Goal: Task Accomplishment & Management: Use online tool/utility

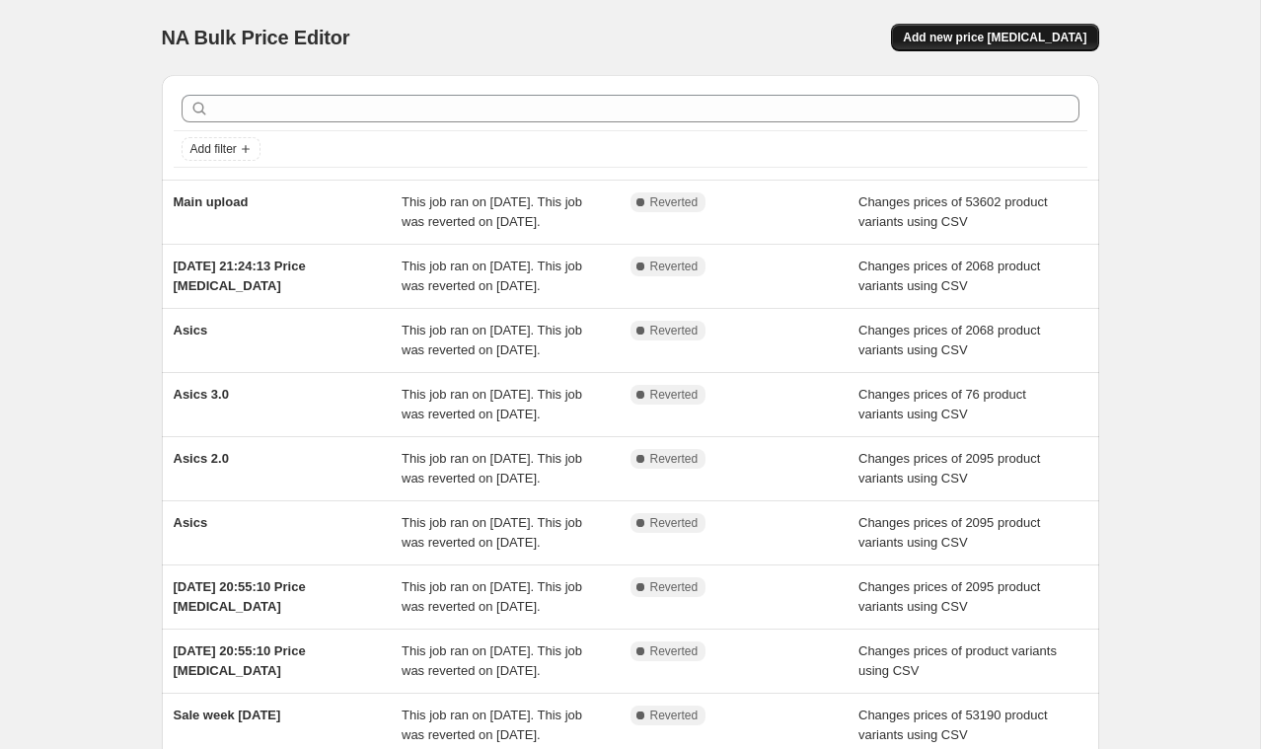
click at [988, 36] on span "Add new price [MEDICAL_DATA]" at bounding box center [995, 38] width 184 height 16
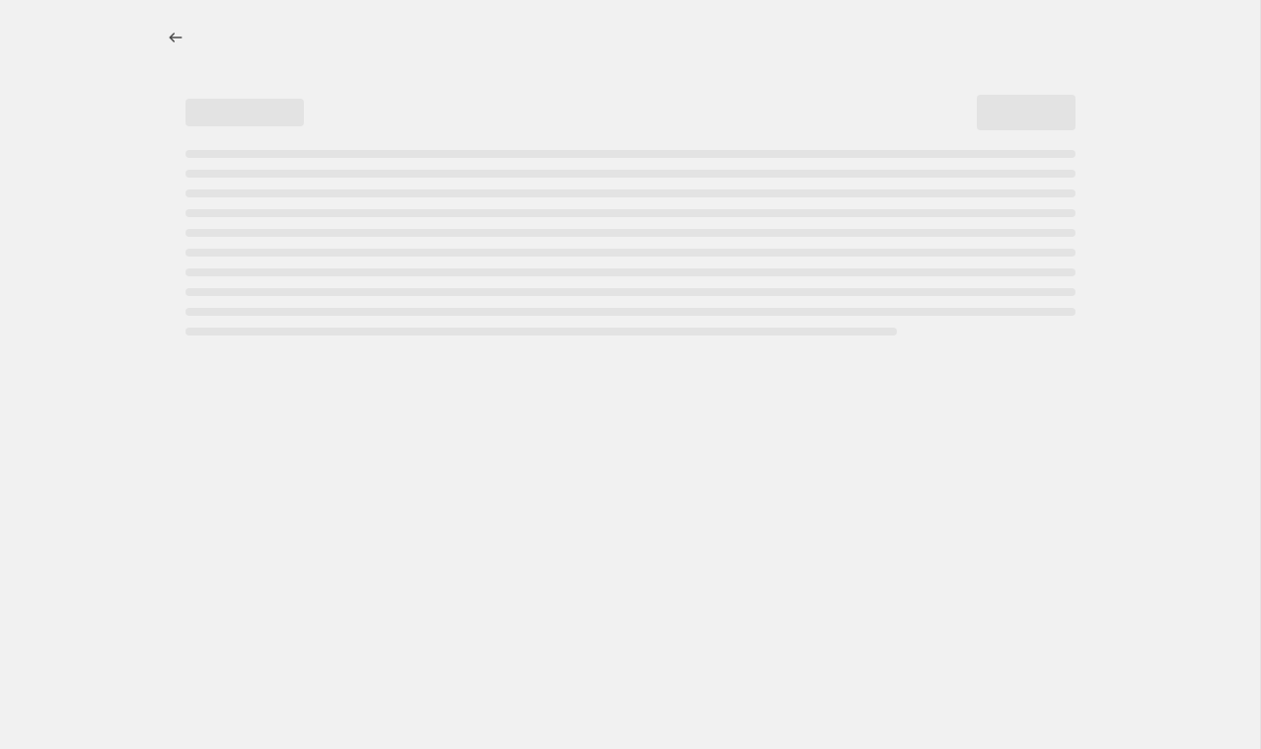
select select "percentage"
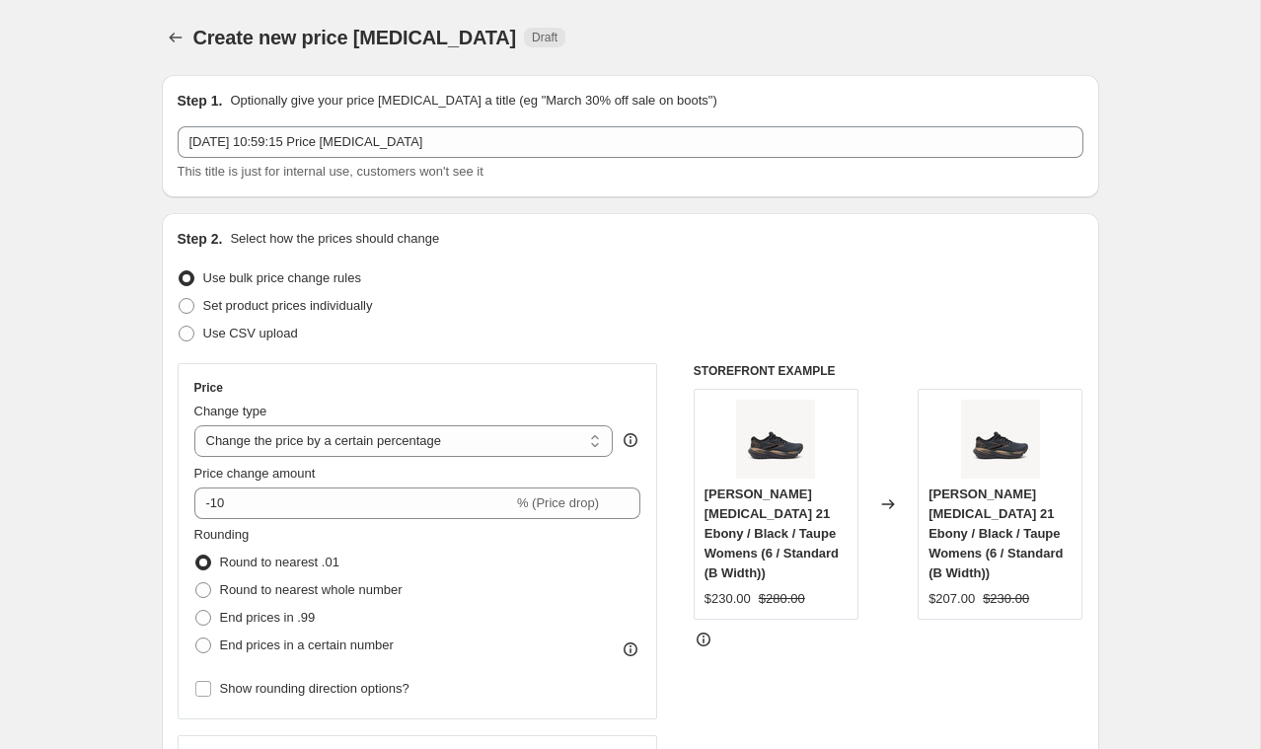
scroll to position [13, 0]
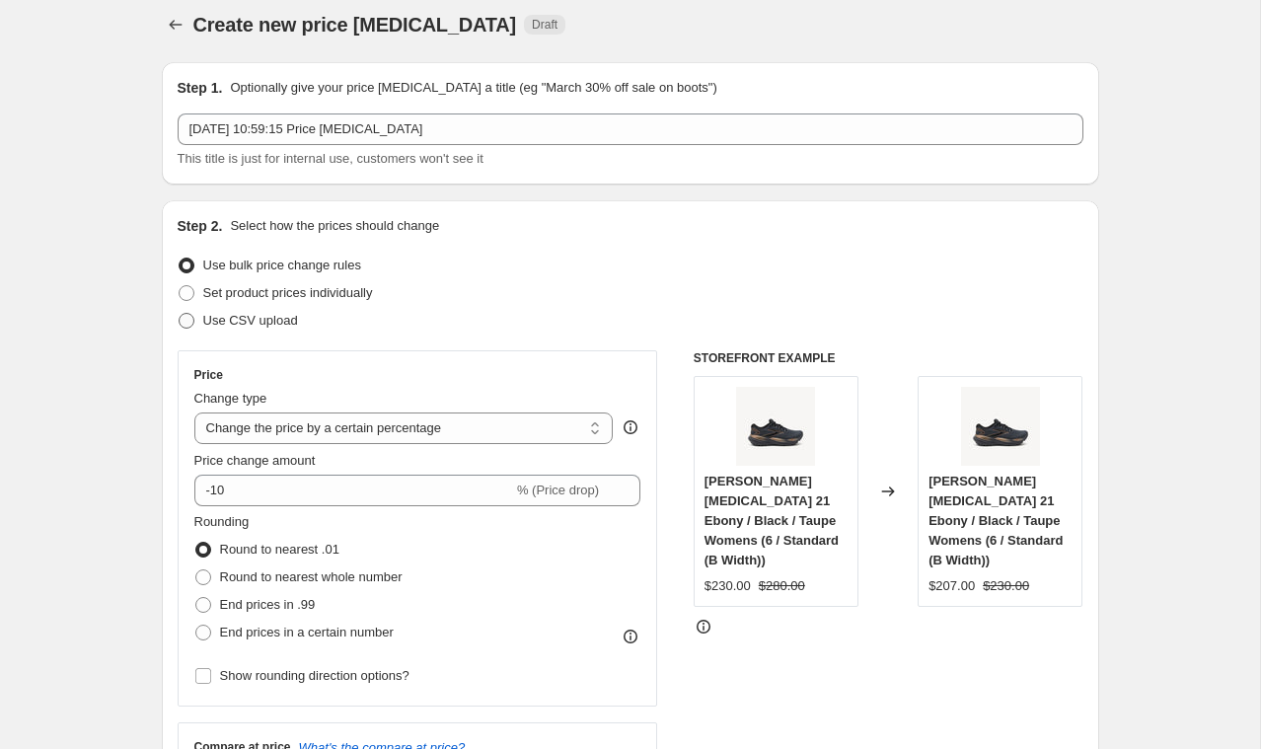
click at [191, 318] on span at bounding box center [187, 321] width 16 height 16
click at [180, 314] on input "Use CSV upload" at bounding box center [179, 313] width 1 height 1
radio input "true"
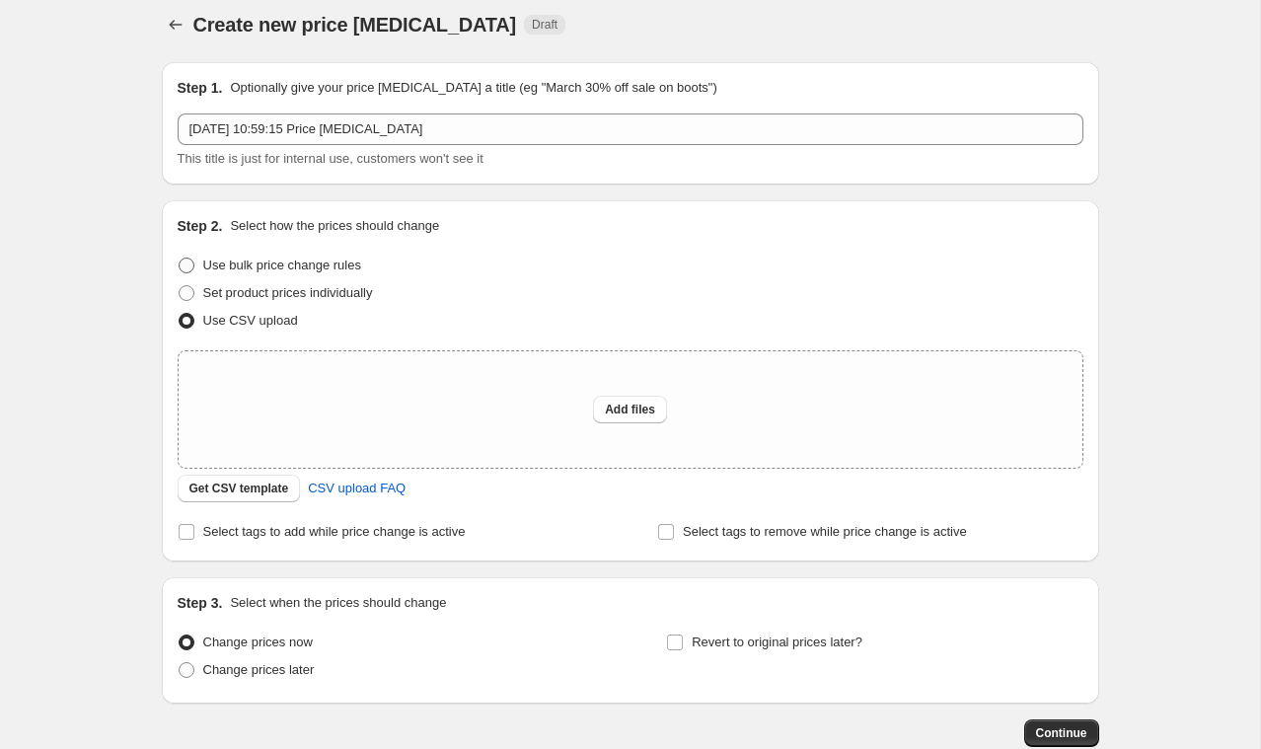
click at [188, 266] on span at bounding box center [187, 266] width 16 height 16
click at [180, 259] on input "Use bulk price change rules" at bounding box center [179, 258] width 1 height 1
radio input "true"
select select "percentage"
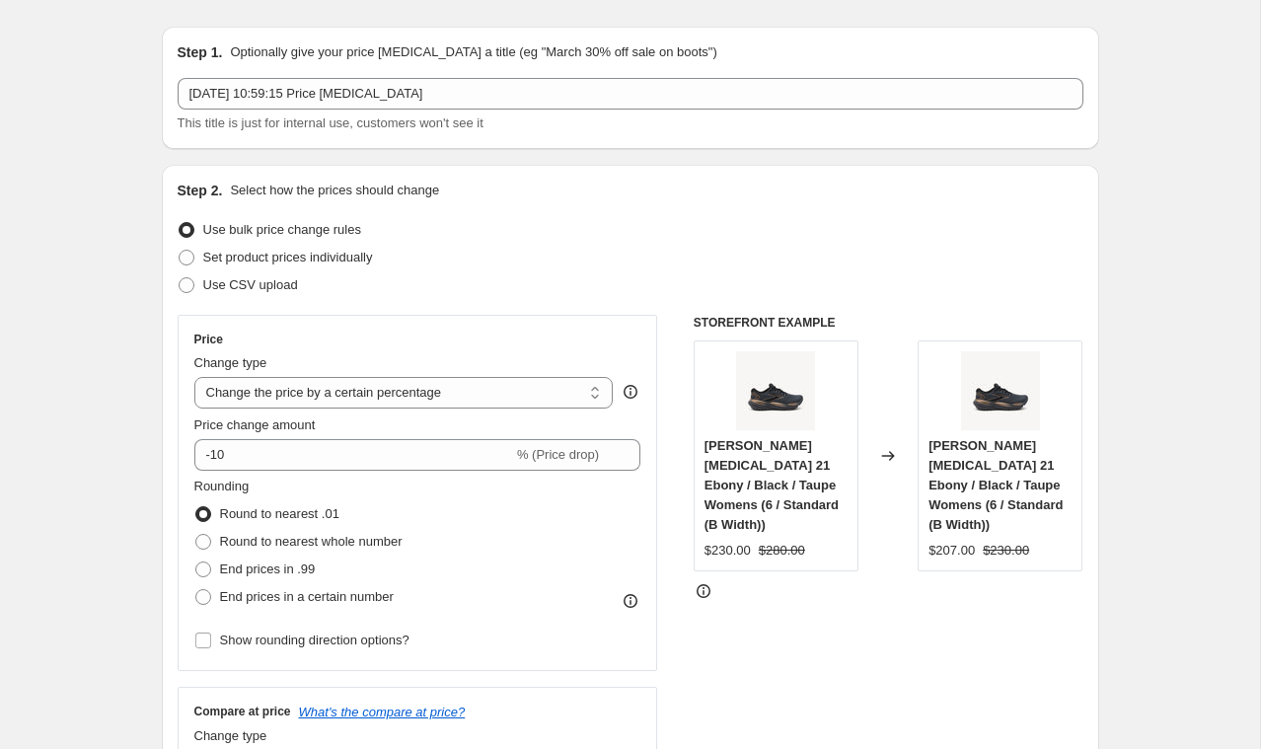
scroll to position [56, 0]
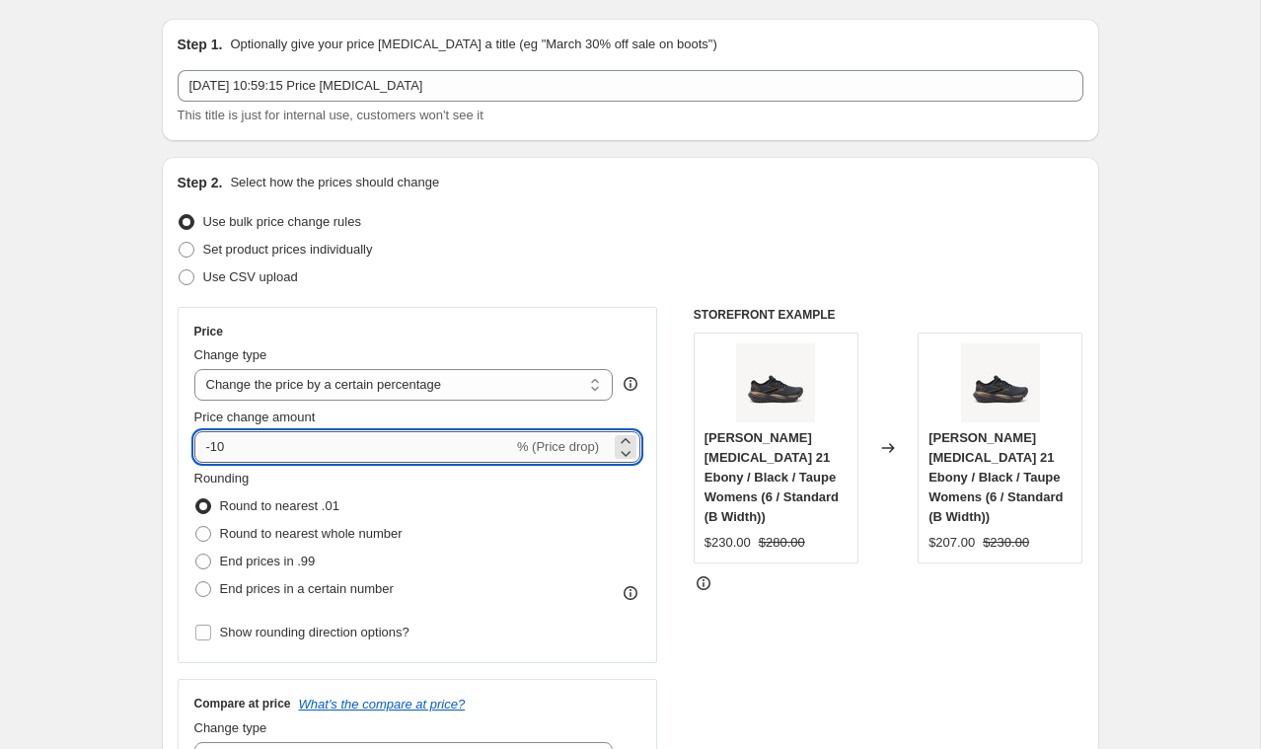
click at [252, 433] on input "-10" at bounding box center [353, 447] width 319 height 32
drag, startPoint x: 266, startPoint y: 442, endPoint x: 227, endPoint y: 444, distance: 38.5
click at [227, 444] on input "Price change amount" at bounding box center [389, 447] width 390 height 32
type input "-20"
click at [175, 467] on div "Step 2. Select how the prices should change Use bulk price change rules Set pro…" at bounding box center [631, 503] width 938 height 693
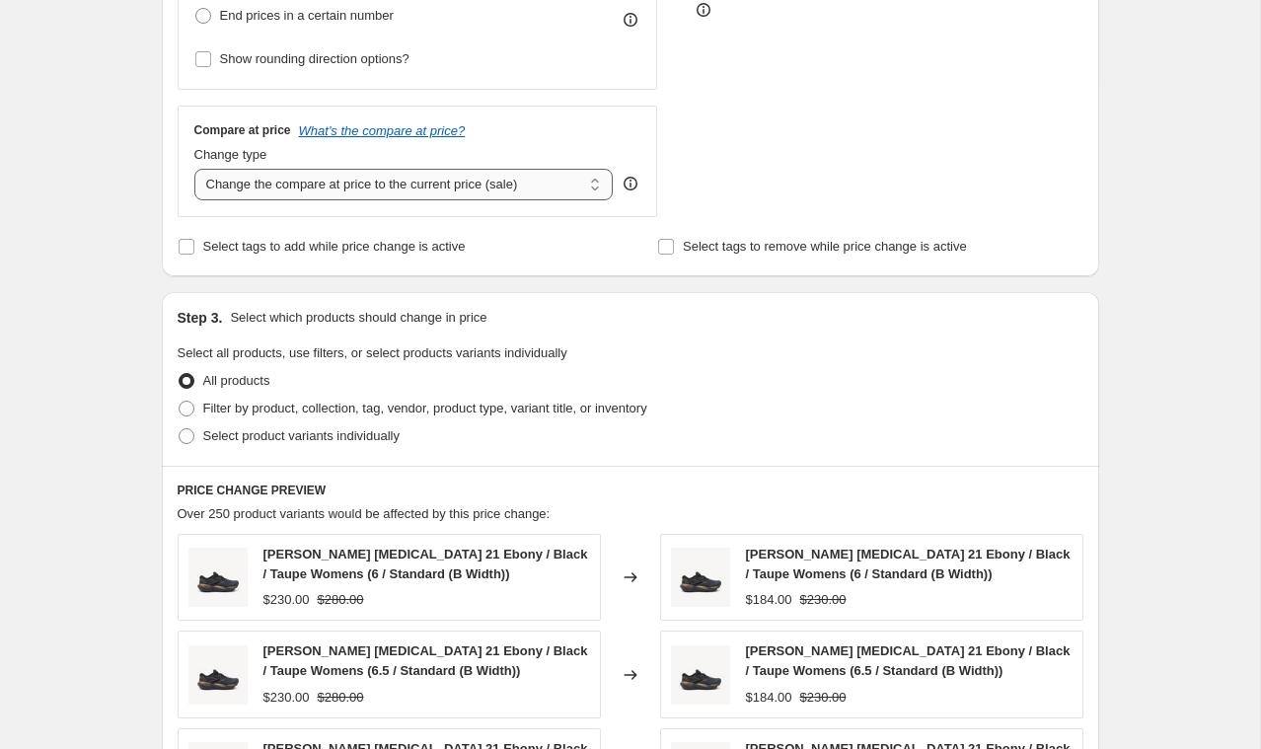
scroll to position [649, 0]
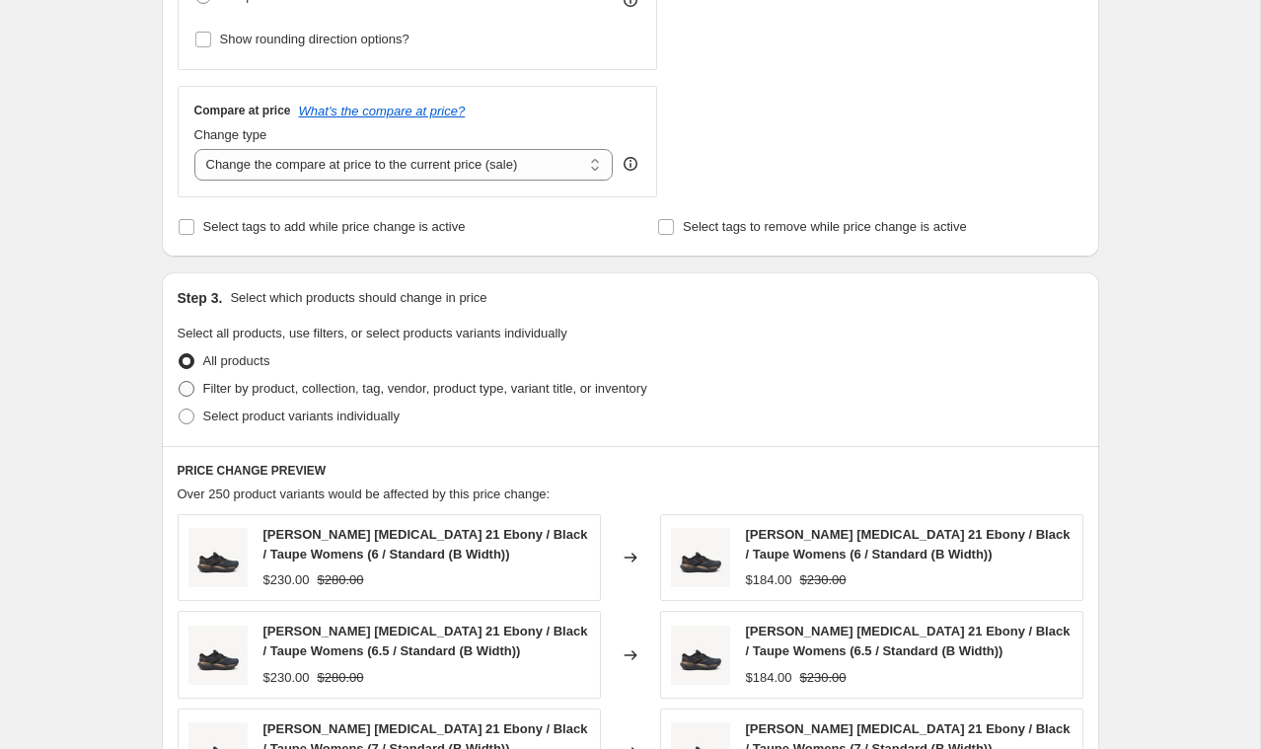
click at [181, 377] on label "Filter by product, collection, tag, vendor, product type, variant title, or inv…" at bounding box center [413, 389] width 470 height 28
click at [180, 381] on input "Filter by product, collection, tag, vendor, product type, variant title, or inv…" at bounding box center [179, 381] width 1 height 1
radio input "true"
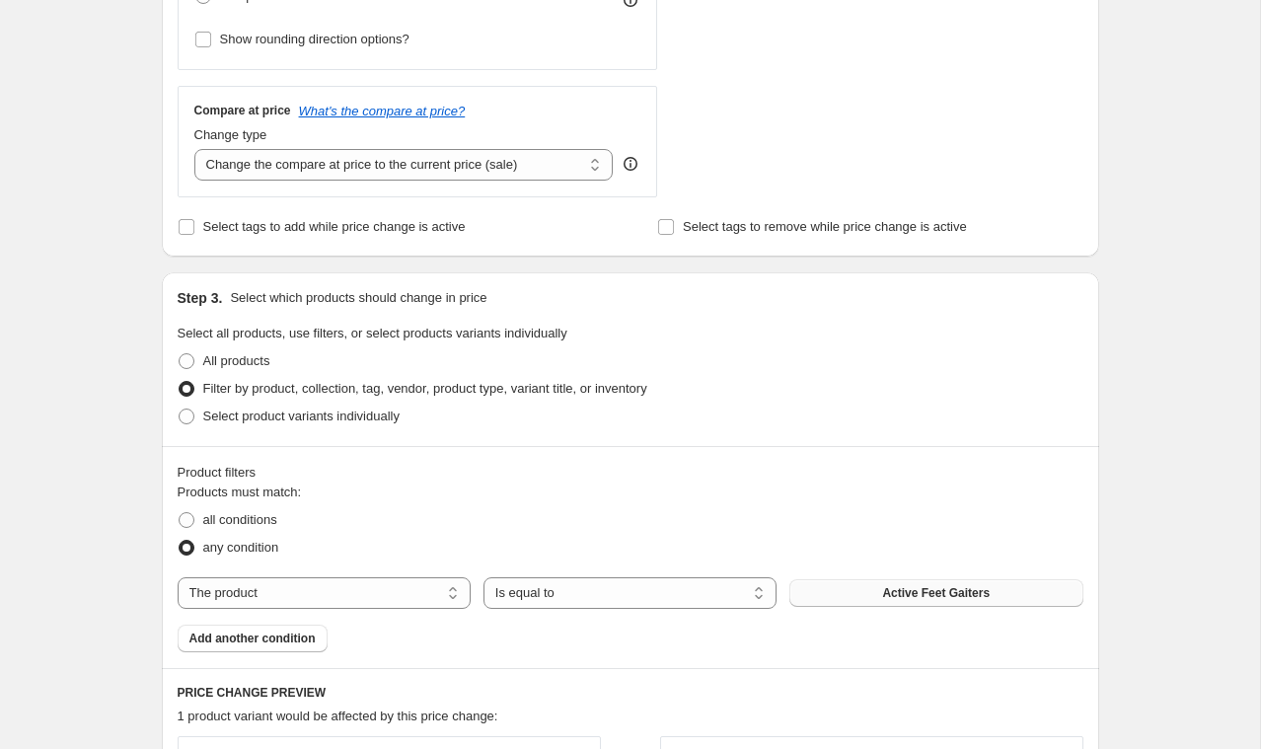
click at [852, 596] on button "Active Feet Gaiters" at bounding box center [936, 593] width 293 height 28
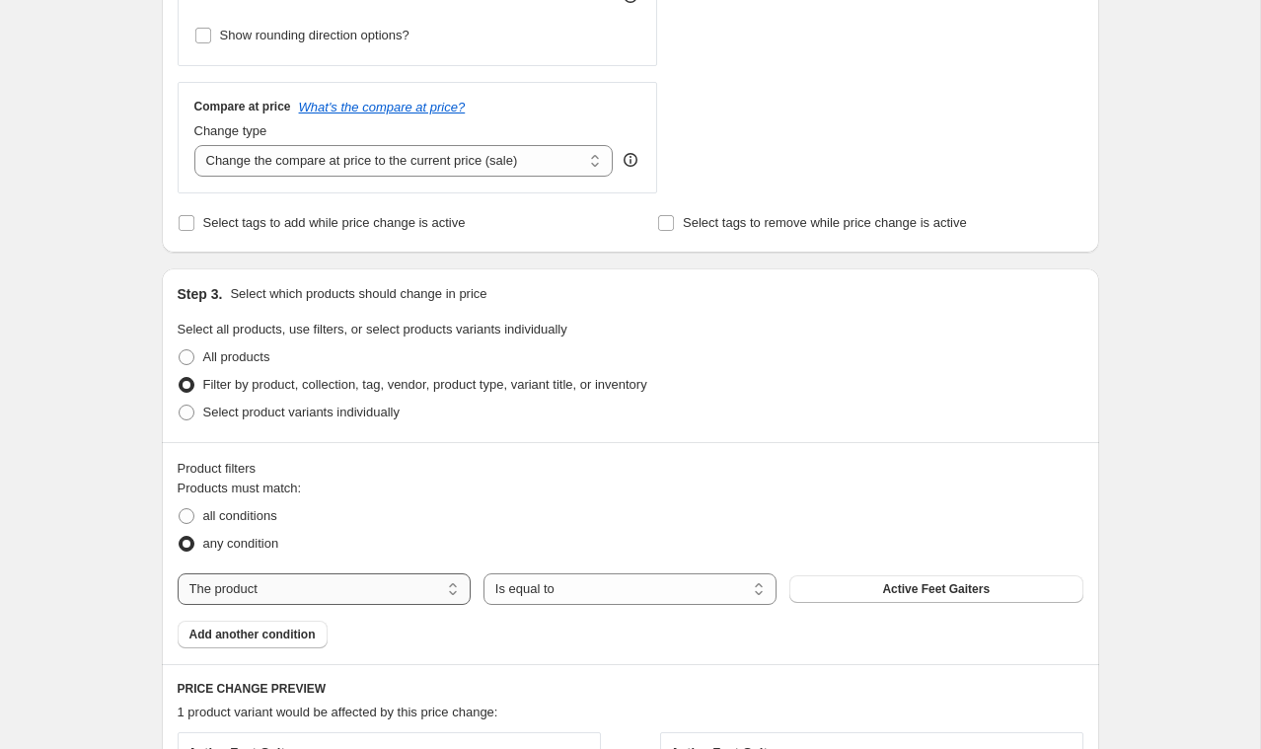
scroll to position [676, 0]
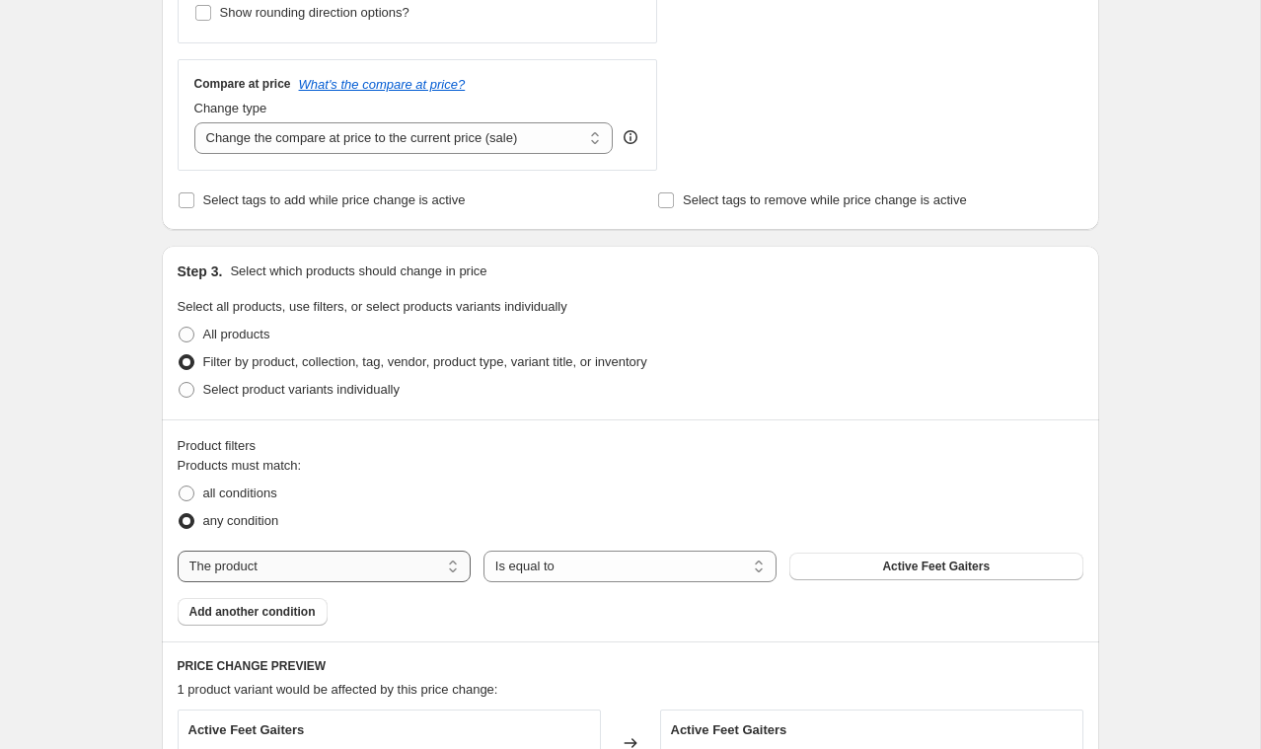
click at [314, 574] on select "The product The product's collection The product's tag The product's vendor The…" at bounding box center [324, 567] width 293 height 32
select select "collection"
click at [862, 569] on button "*** End of Season Sale" at bounding box center [936, 567] width 293 height 28
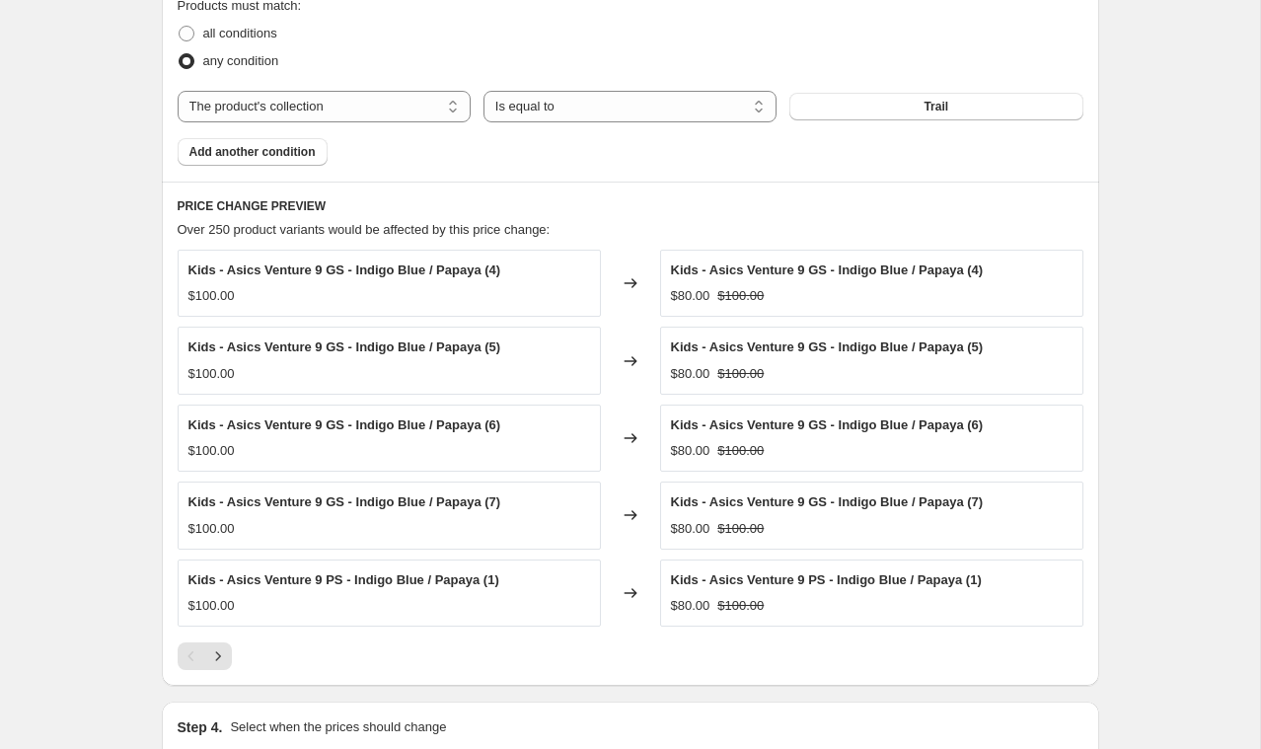
scroll to position [1177, 0]
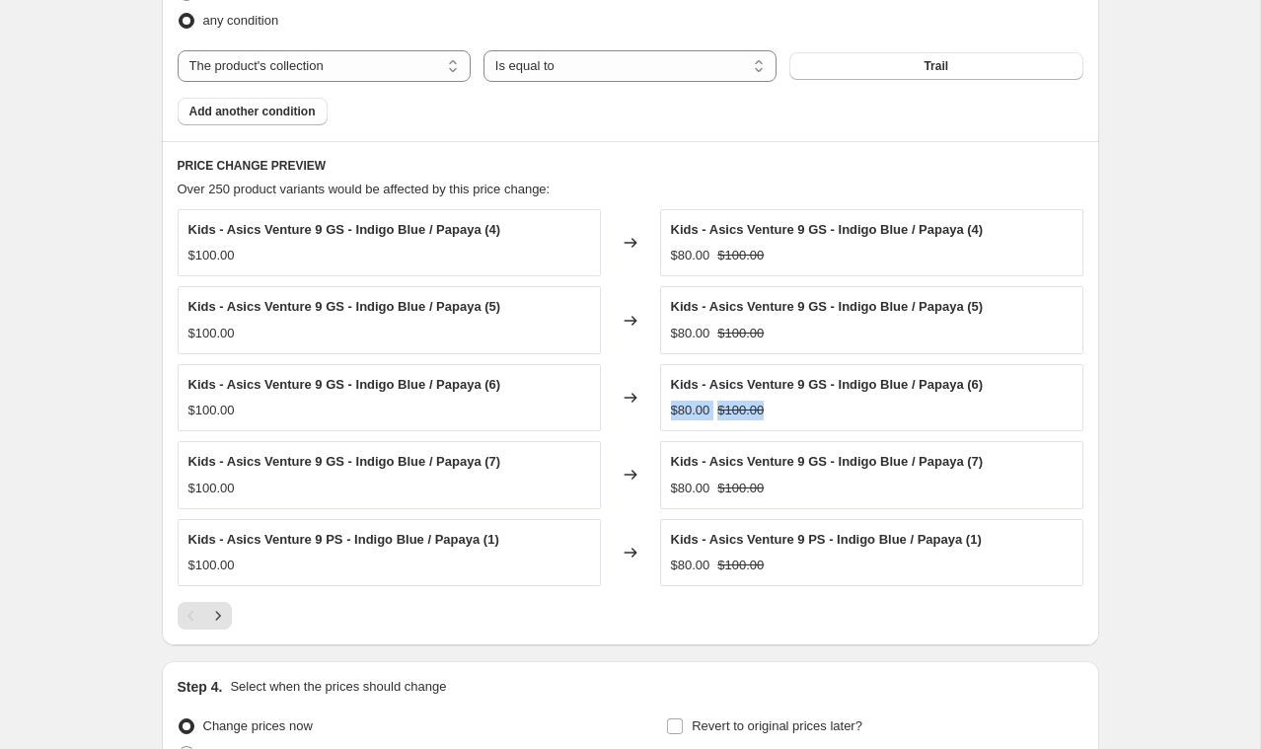
drag, startPoint x: 783, startPoint y: 412, endPoint x: 671, endPoint y: 415, distance: 111.6
click at [671, 415] on div "$80.00 $100.00" at bounding box center [827, 411] width 313 height 20
click at [821, 419] on div "$80.00 $100.00" at bounding box center [827, 411] width 313 height 20
click at [216, 610] on icon "Next" at bounding box center [218, 616] width 20 height 20
click at [214, 627] on button "Next" at bounding box center [218, 616] width 28 height 28
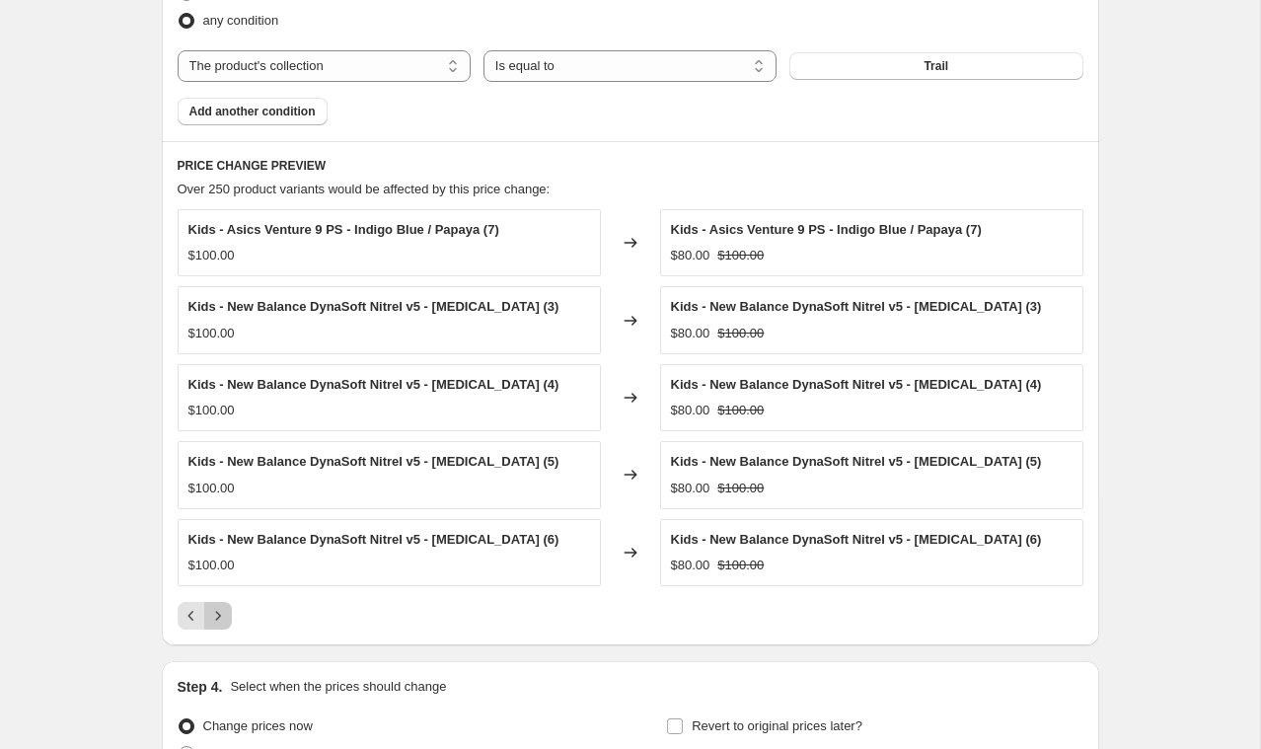
click at [216, 623] on icon "Next" at bounding box center [218, 616] width 20 height 20
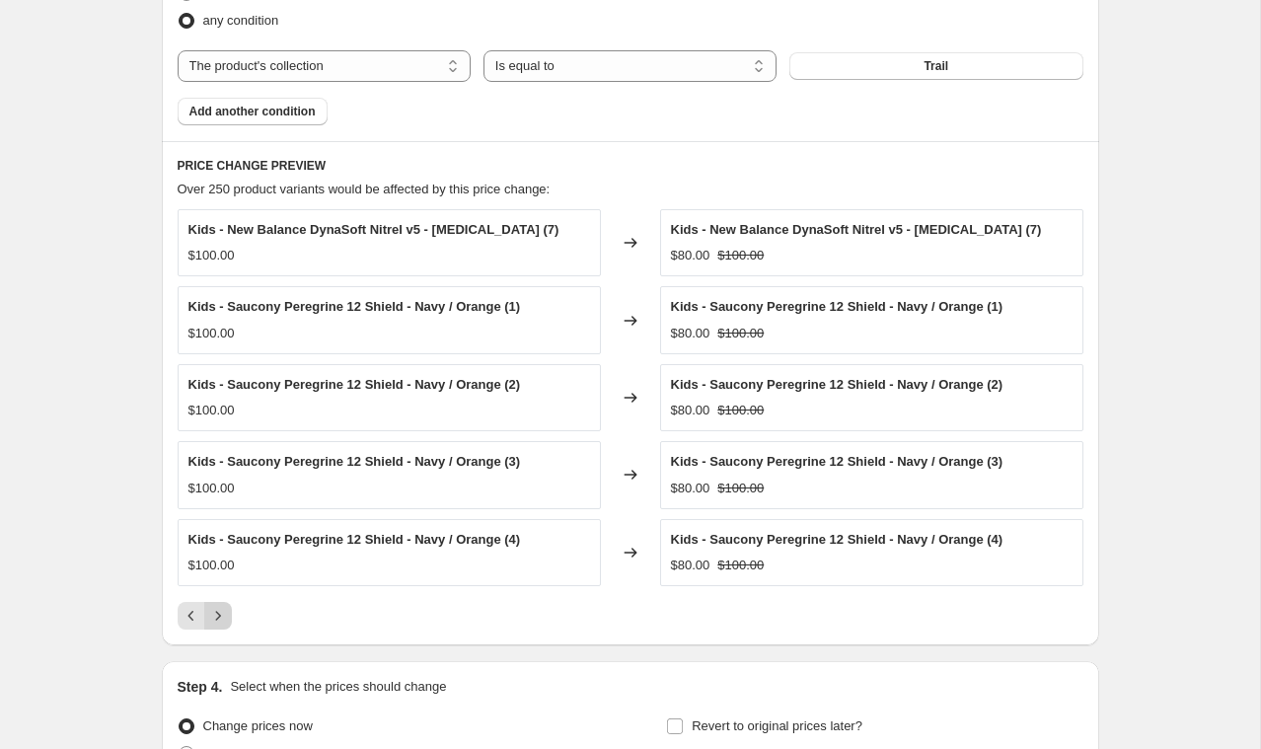
click at [216, 623] on icon "Next" at bounding box center [218, 616] width 20 height 20
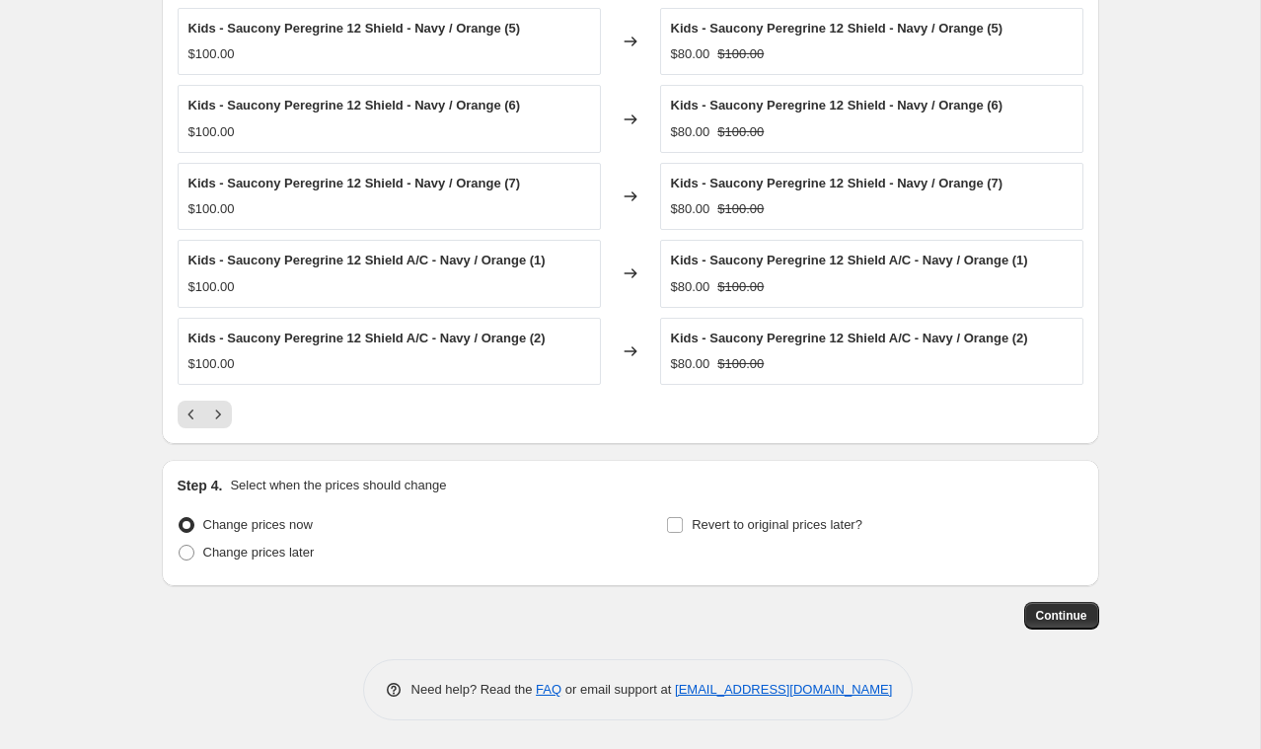
scroll to position [1379, 0]
click at [188, 550] on span at bounding box center [187, 552] width 16 height 16
click at [180, 545] on input "Change prices later" at bounding box center [179, 544] width 1 height 1
radio input "true"
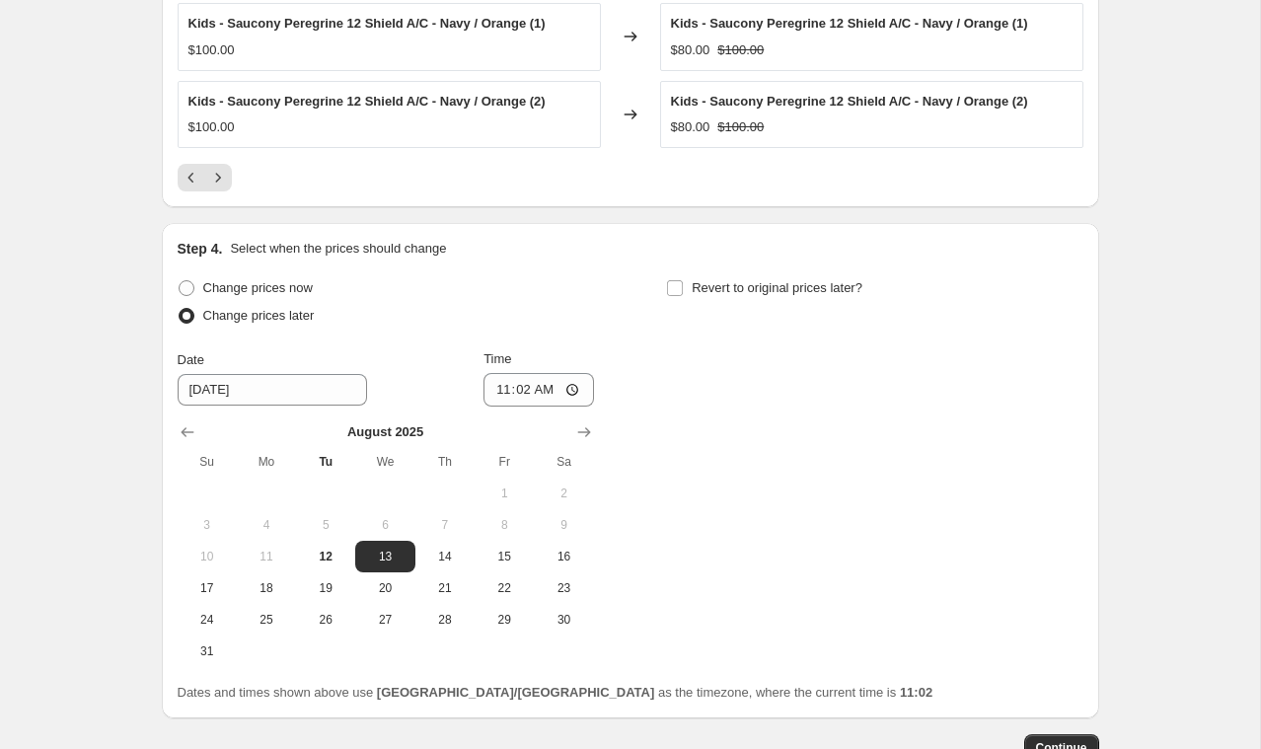
scroll to position [1630, 0]
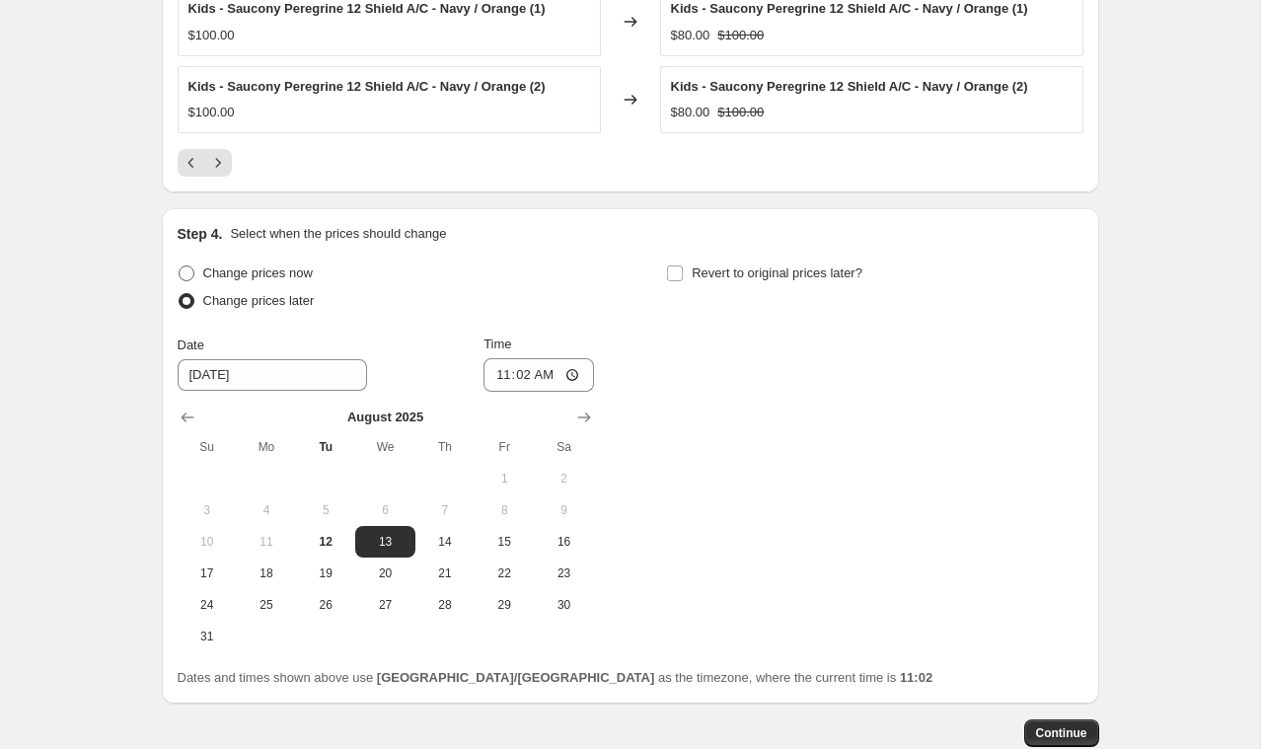
click at [184, 267] on span at bounding box center [187, 274] width 16 height 16
click at [180, 267] on input "Change prices now" at bounding box center [179, 266] width 1 height 1
radio input "true"
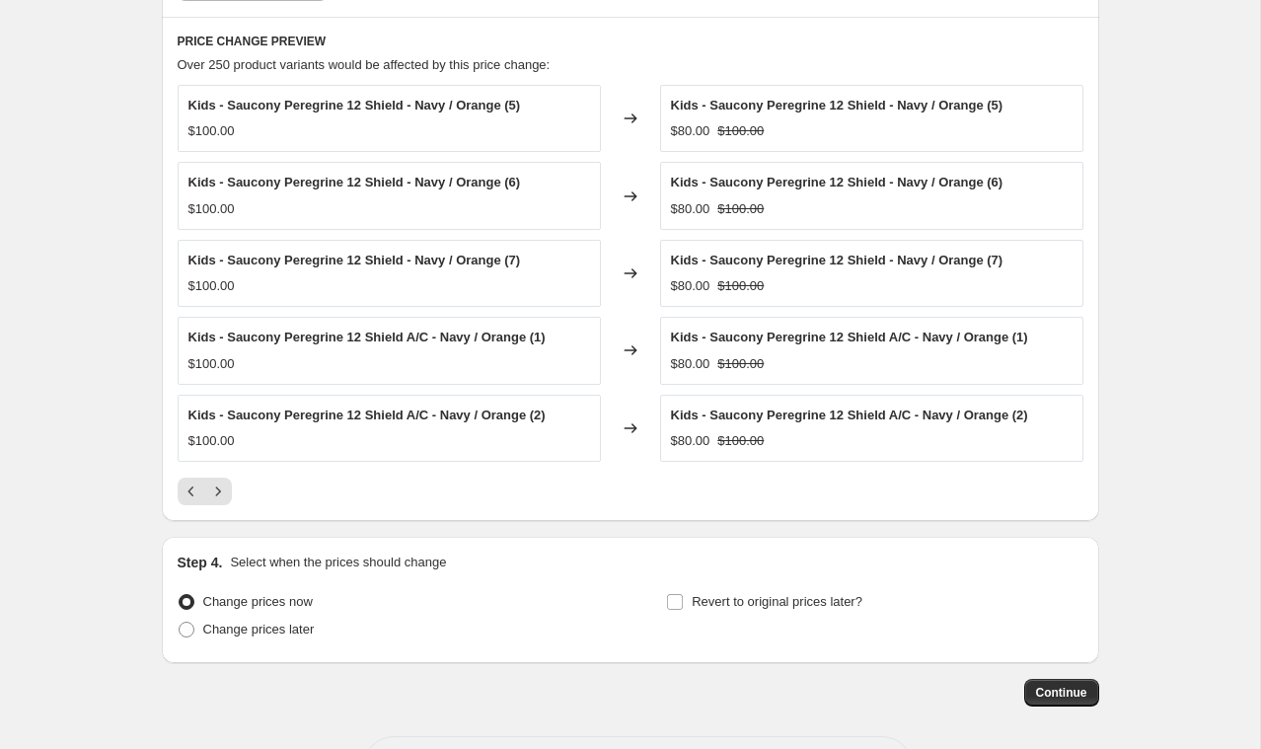
scroll to position [1379, 0]
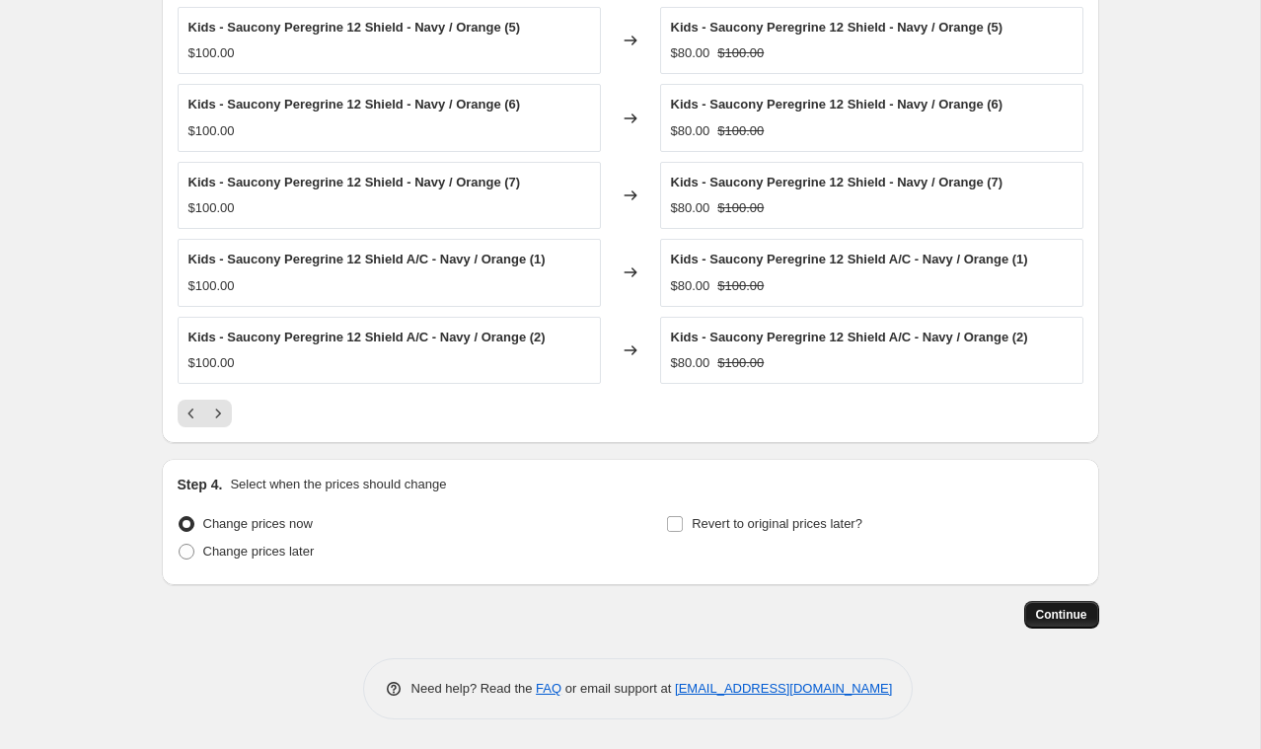
click at [1030, 620] on button "Continue" at bounding box center [1062, 615] width 75 height 28
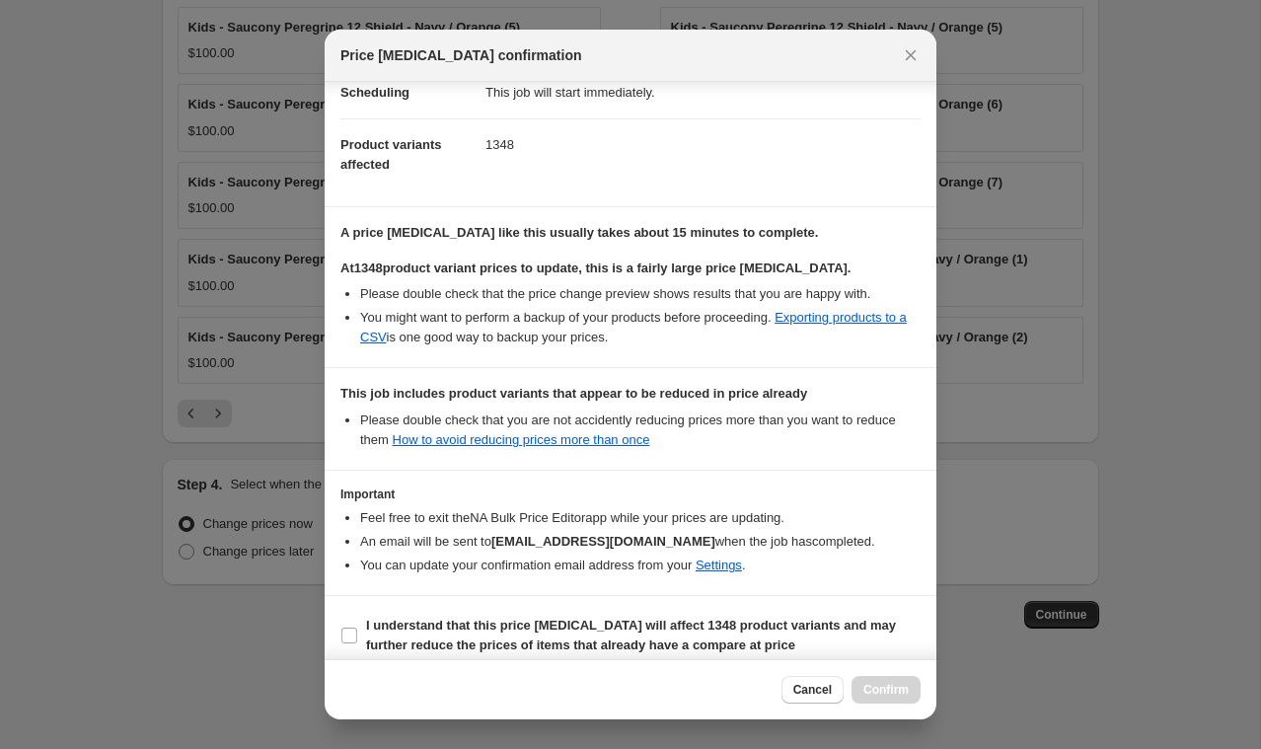
scroll to position [191, 0]
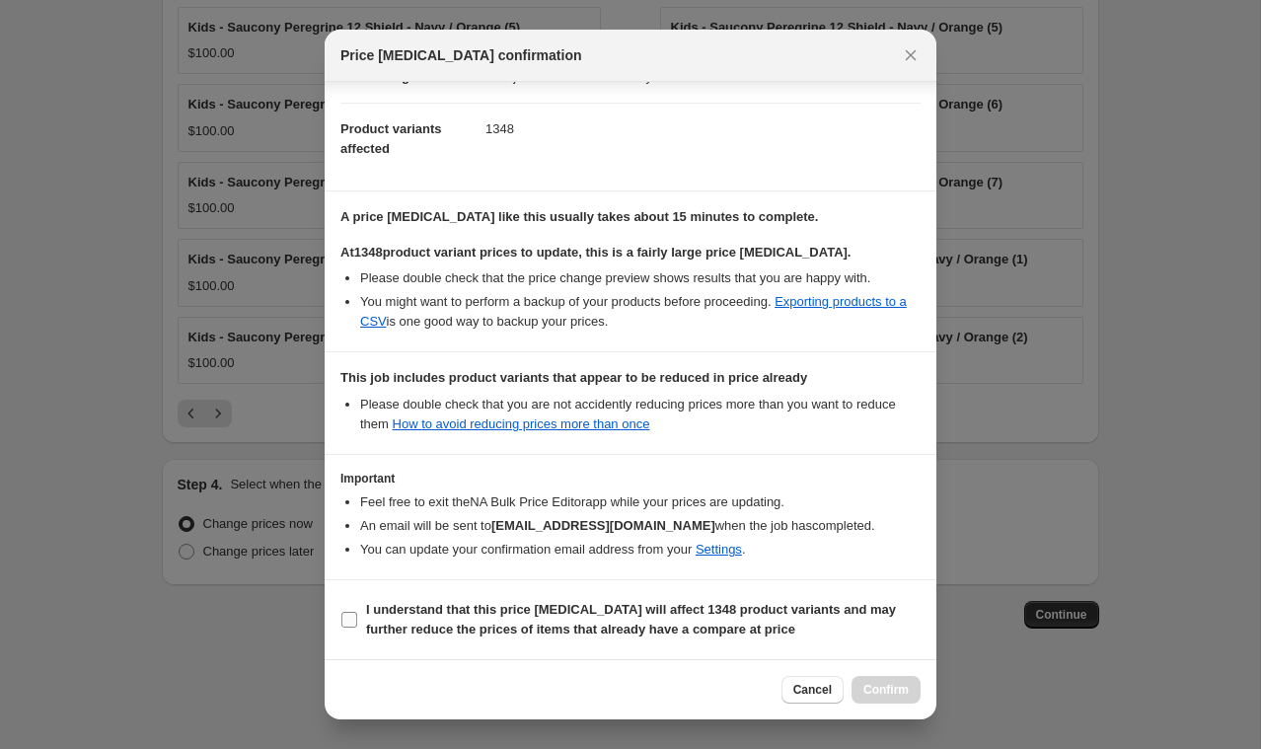
click at [347, 622] on input "I understand that this price [MEDICAL_DATA] will affect 1348 product variants a…" at bounding box center [350, 620] width 16 height 16
checkbox input "true"
click at [876, 694] on span "Confirm" at bounding box center [886, 690] width 45 height 16
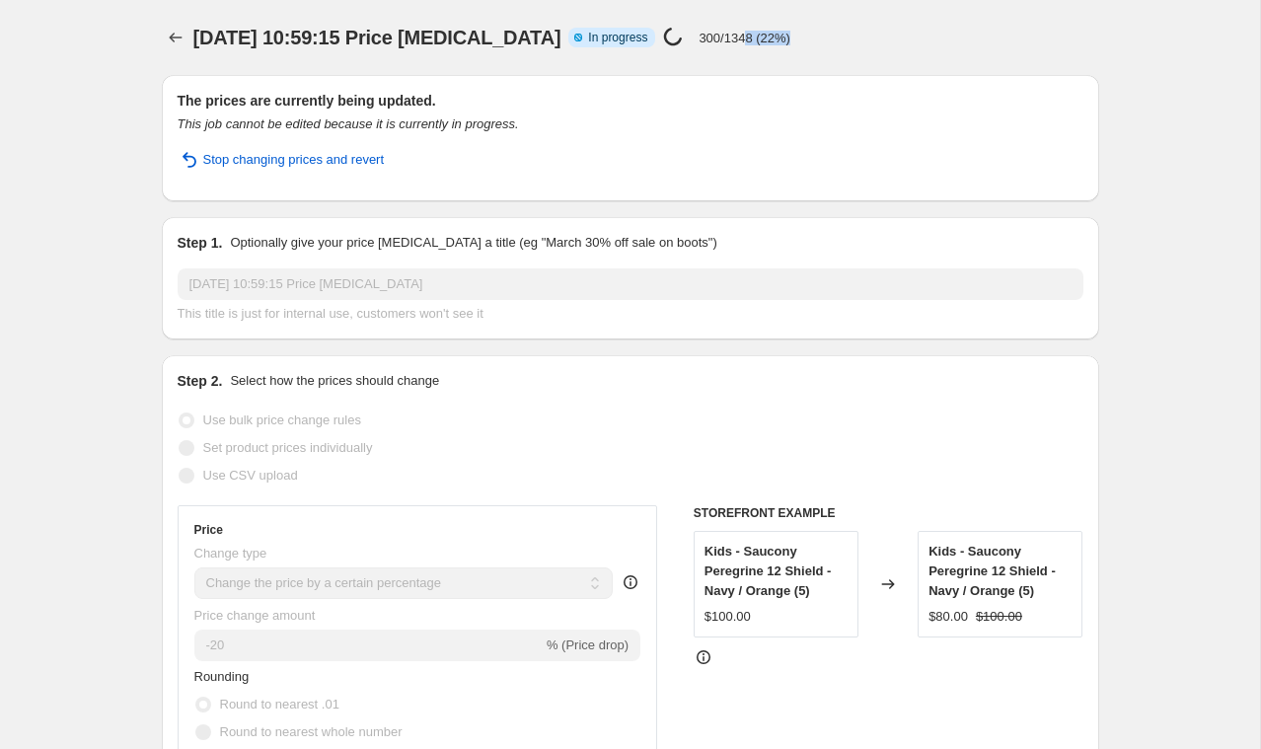
drag, startPoint x: 803, startPoint y: 43, endPoint x: 744, endPoint y: 39, distance: 59.4
click at [744, 39] on div "[DATE] 10:59:15 Price [MEDICAL_DATA] Info Partially complete In progress Price …" at bounding box center [565, 38] width 744 height 28
click at [795, 42] on div "[DATE] 10:59:15 Price [MEDICAL_DATA] Info Partially complete In progress Price …" at bounding box center [565, 38] width 744 height 28
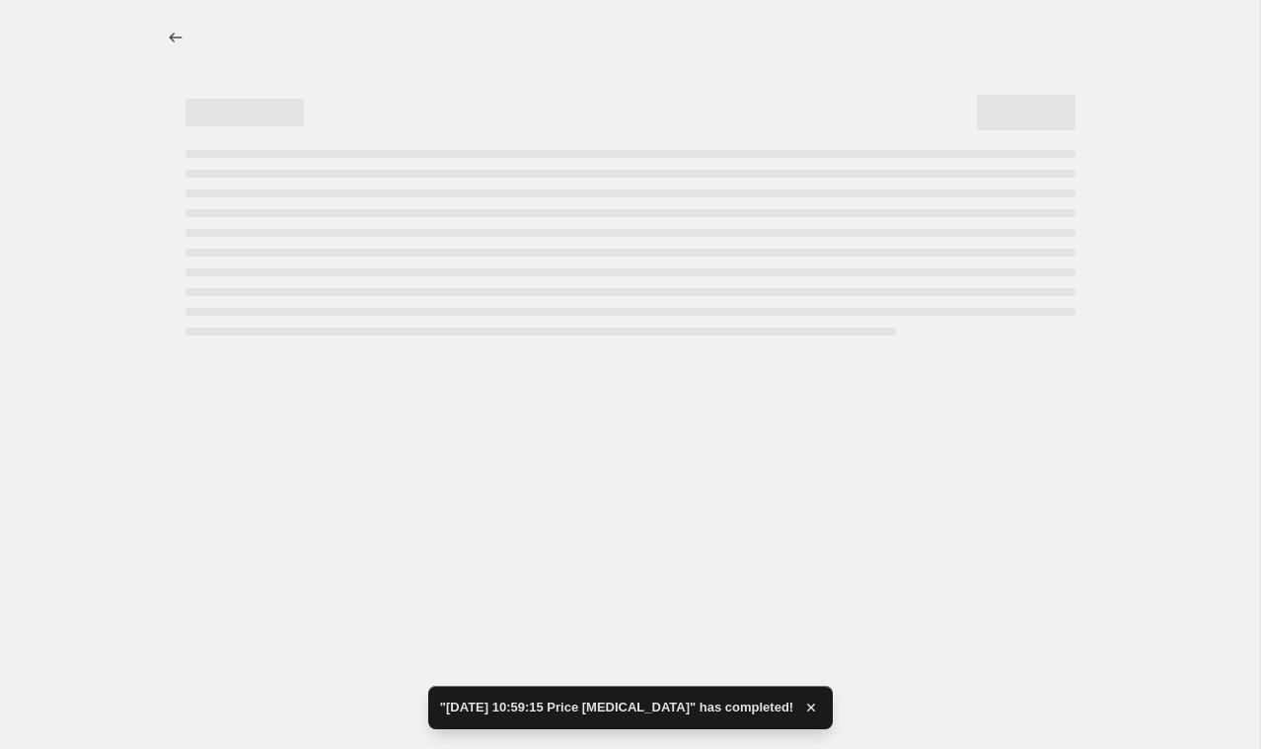
select select "percentage"
select select "collection"
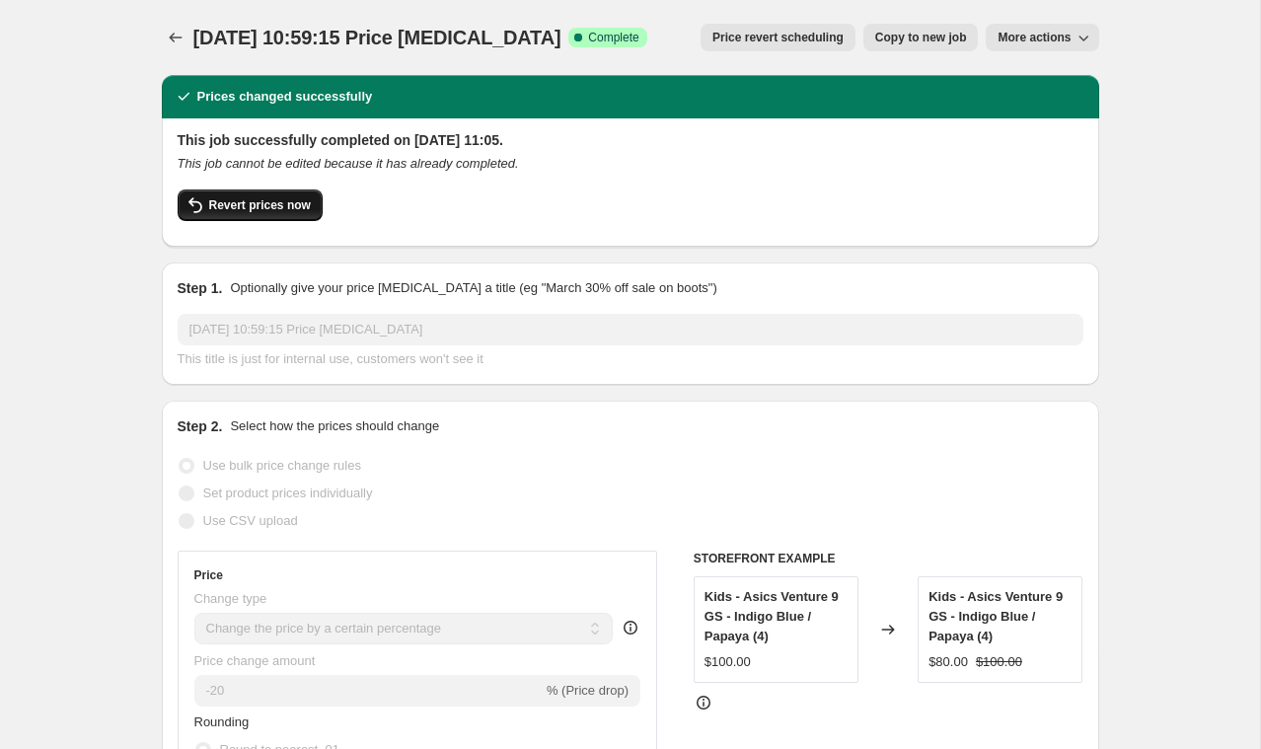
click at [262, 208] on span "Revert prices now" at bounding box center [260, 205] width 102 height 16
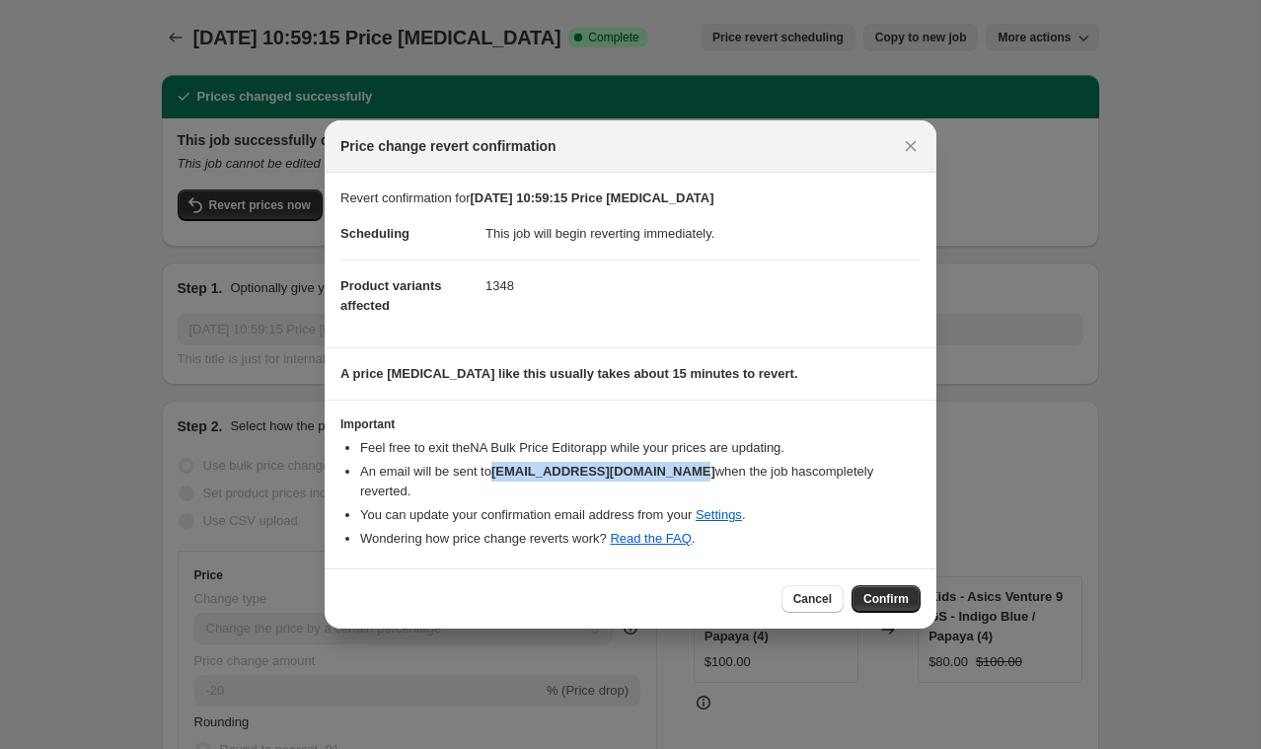
drag, startPoint x: 500, startPoint y: 469, endPoint x: 691, endPoint y: 471, distance: 190.5
click at [691, 471] on li "An email will be sent to [EMAIL_ADDRESS][DOMAIN_NAME] when the job has complete…" at bounding box center [640, 481] width 561 height 39
click at [890, 599] on span "Confirm" at bounding box center [886, 599] width 45 height 16
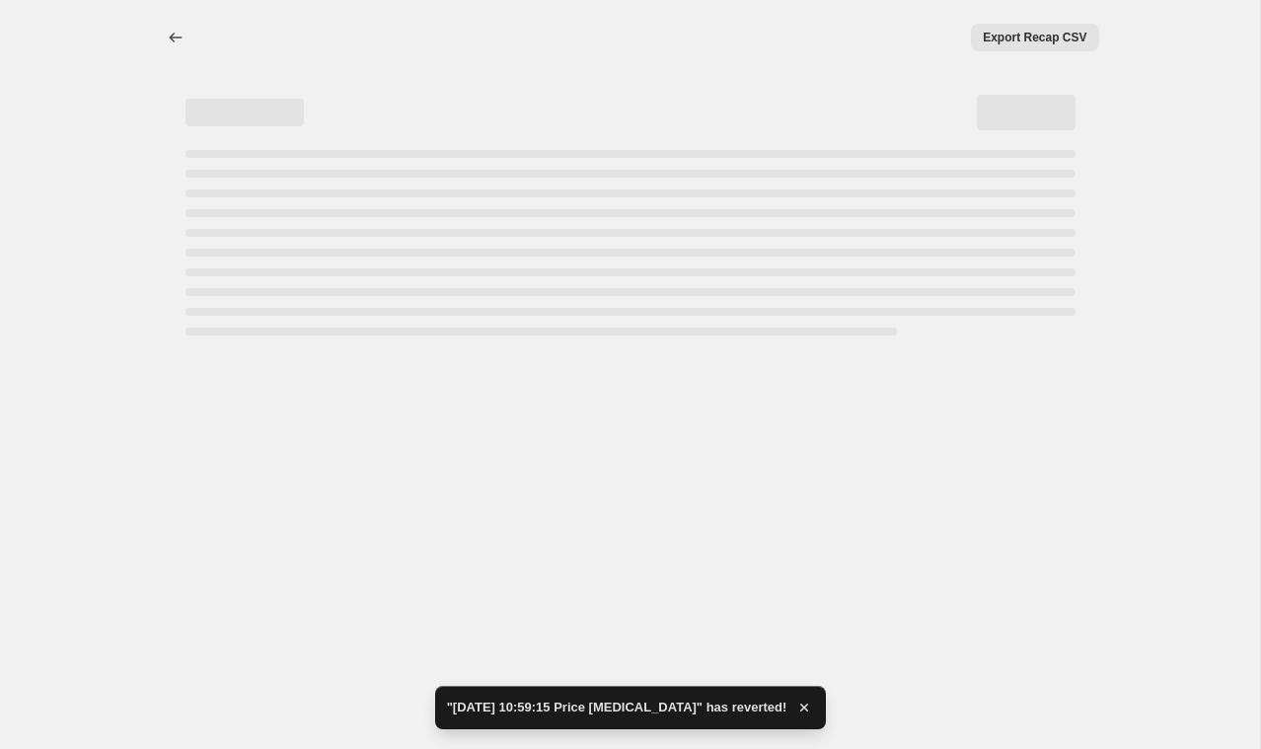
select select "percentage"
select select "collection"
